Goal: Transaction & Acquisition: Book appointment/travel/reservation

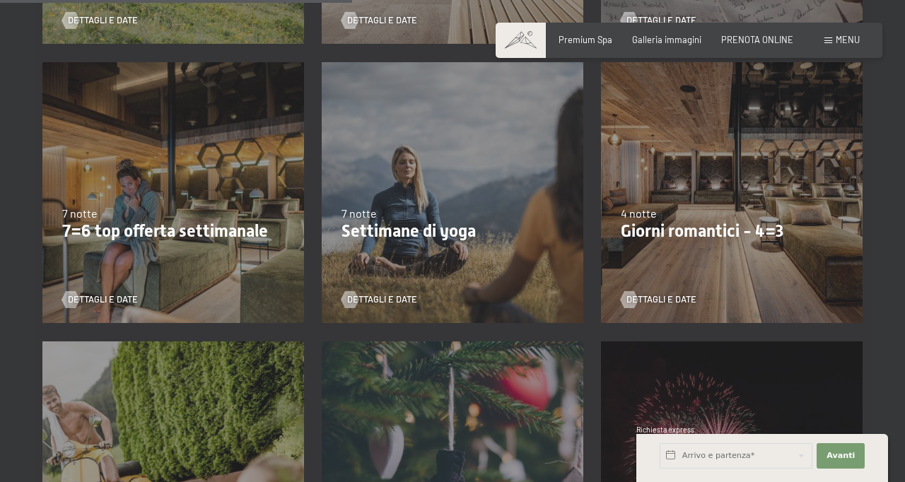
scroll to position [826, 0]
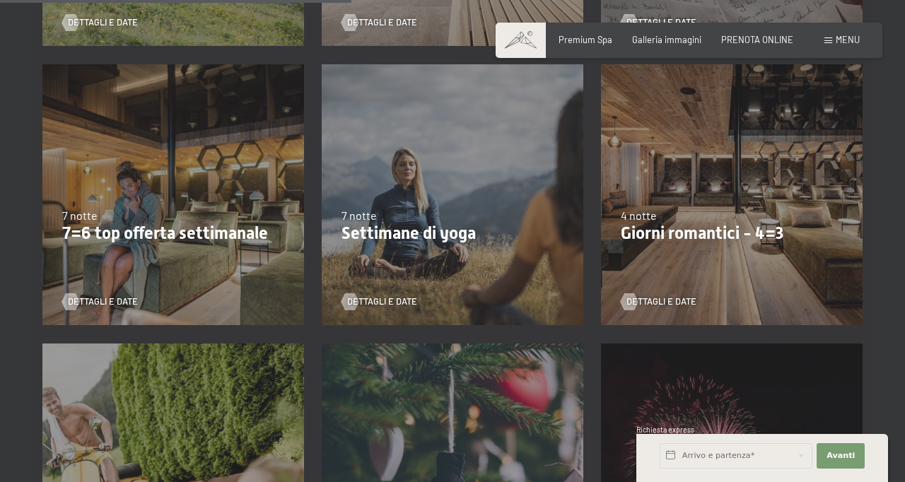
click at [666, 301] on span "Dettagli e Date" at bounding box center [662, 302] width 70 height 13
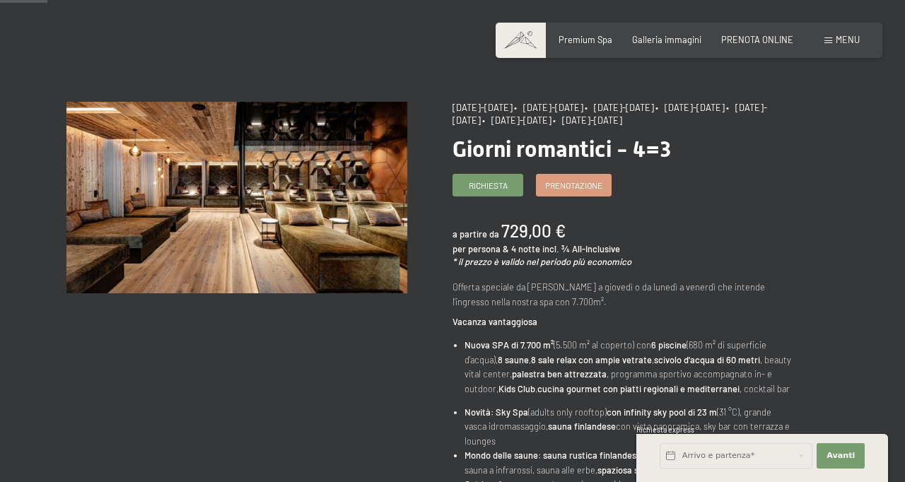
scroll to position [69, 0]
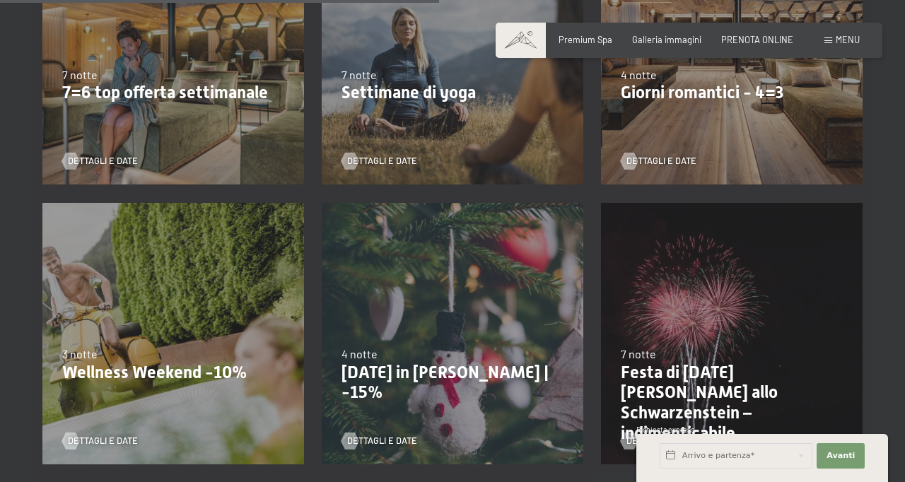
scroll to position [968, 0]
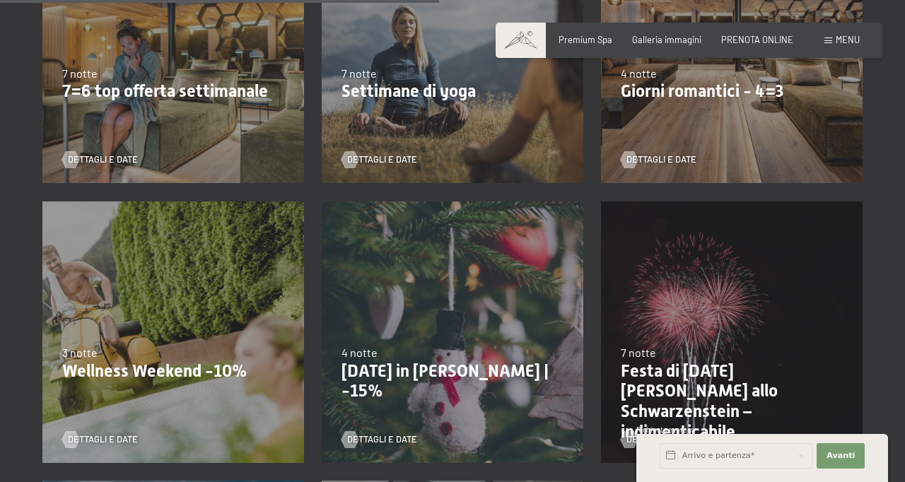
click at [453, 327] on div "22/12/2025-26/12/2025 4 notte Natale in montagna | -15% Dettagli e Date" at bounding box center [452, 331] width 279 height 279
click at [389, 444] on span "Dettagli e Date" at bounding box center [382, 440] width 70 height 13
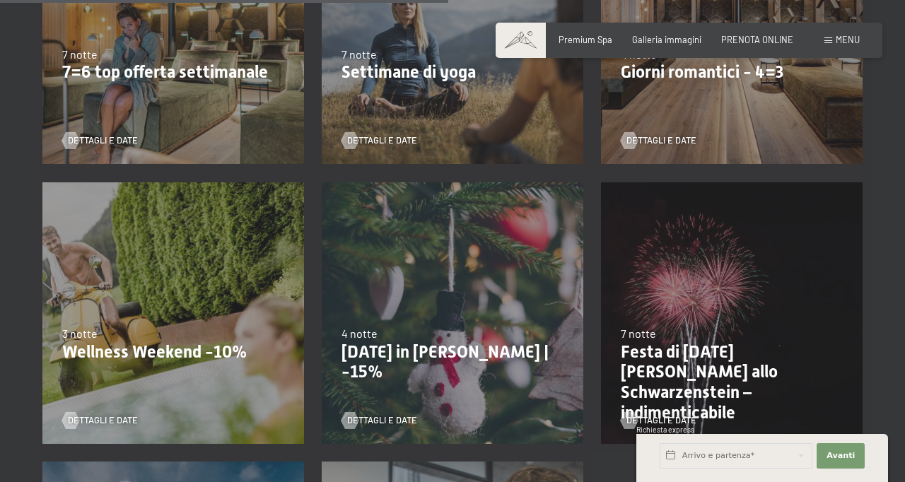
scroll to position [990, 0]
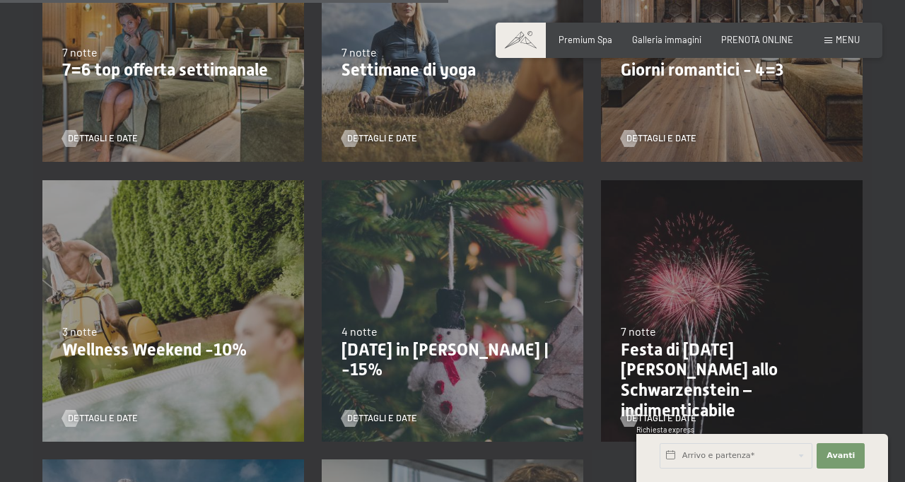
click at [453, 340] on p "[DATE] in [PERSON_NAME] | -15%" at bounding box center [453, 360] width 222 height 41
click at [371, 422] on span "Dettagli e Date" at bounding box center [382, 418] width 70 height 13
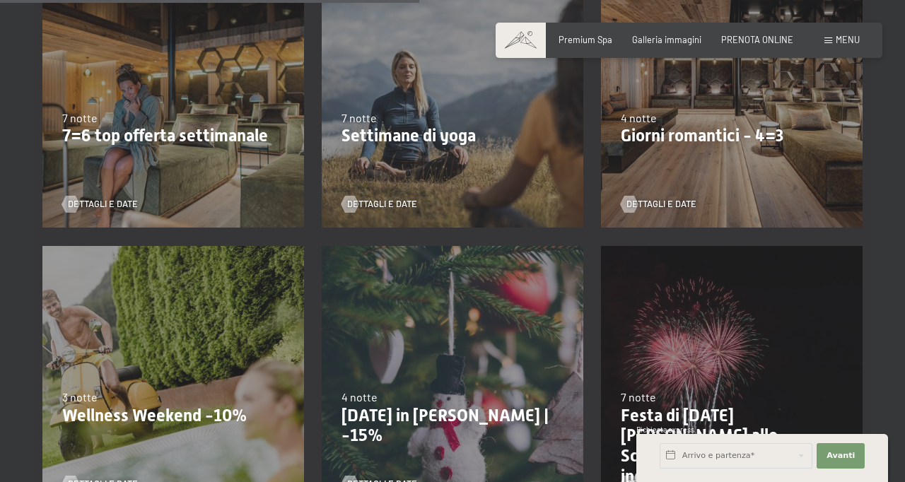
click at [461, 379] on div "22/12/2025-26/12/2025 4 notte Natale in montagna | -15% Dettagli e Date" at bounding box center [452, 376] width 279 height 279
click at [465, 393] on div "4 notte" at bounding box center [453, 398] width 222 height 16
click at [409, 482] on span "Dettagli e Date" at bounding box center [382, 484] width 70 height 13
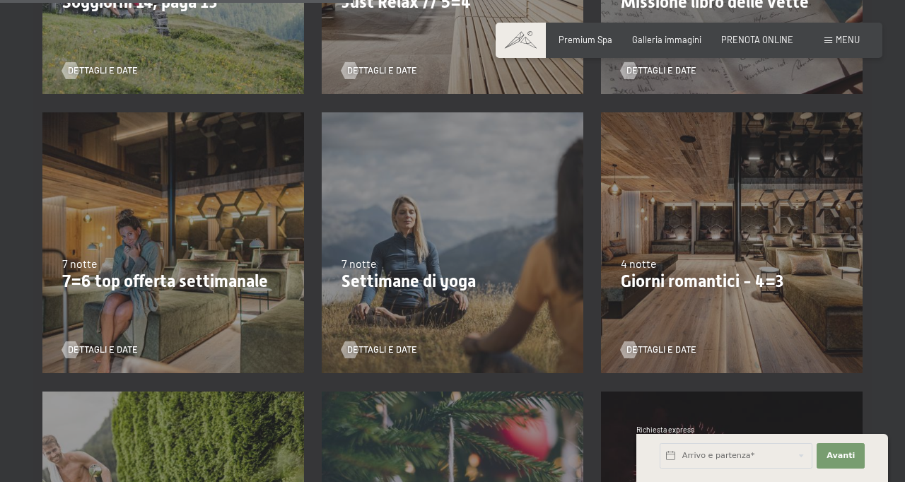
scroll to position [778, 0]
click at [764, 248] on div "9/11/2025-5/12/2025 8/12/2025-19/12/2025 11/1/2026-23/1/2026 8/3/2026-27/3/2026…" at bounding box center [732, 242] width 279 height 279
click at [656, 344] on span "Dettagli e Date" at bounding box center [662, 350] width 70 height 13
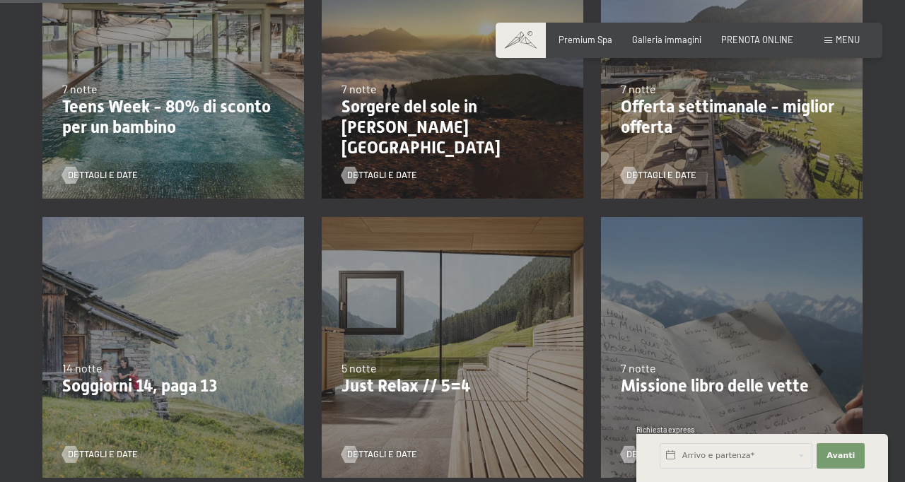
scroll to position [394, 0]
click at [390, 395] on p "Just Relax // 5=4" at bounding box center [453, 386] width 222 height 21
click at [393, 381] on p "Just Relax // 5=4" at bounding box center [453, 386] width 222 height 21
click at [386, 391] on p "Just Relax // 5=4" at bounding box center [453, 386] width 222 height 21
click at [359, 455] on span "Dettagli e Date" at bounding box center [382, 454] width 70 height 13
